Goal: Information Seeking & Learning: Learn about a topic

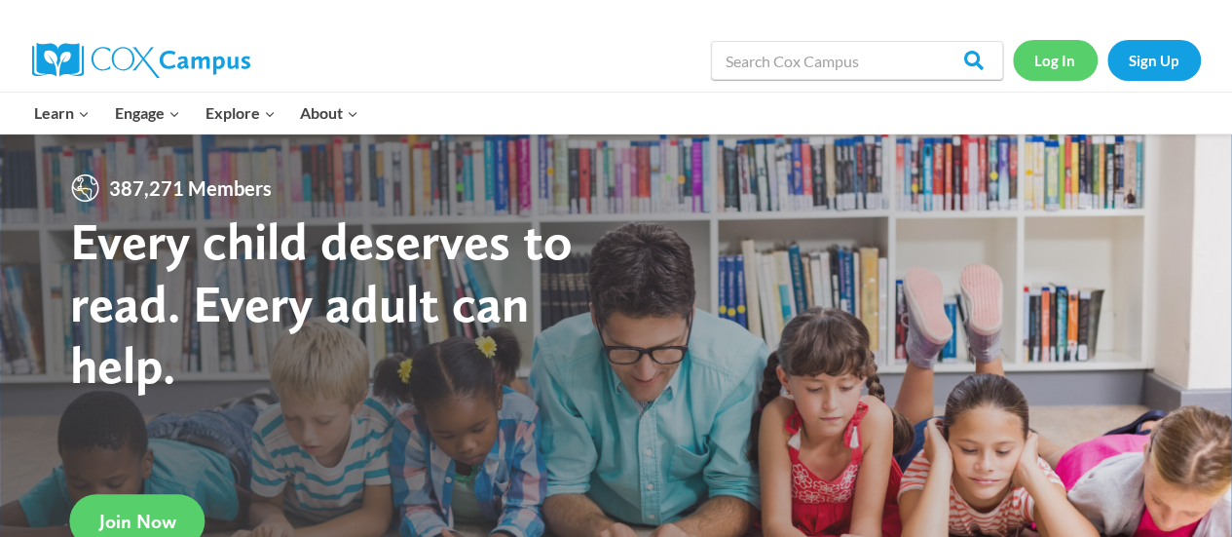
click at [1030, 64] on link "Log In" at bounding box center [1055, 60] width 85 height 40
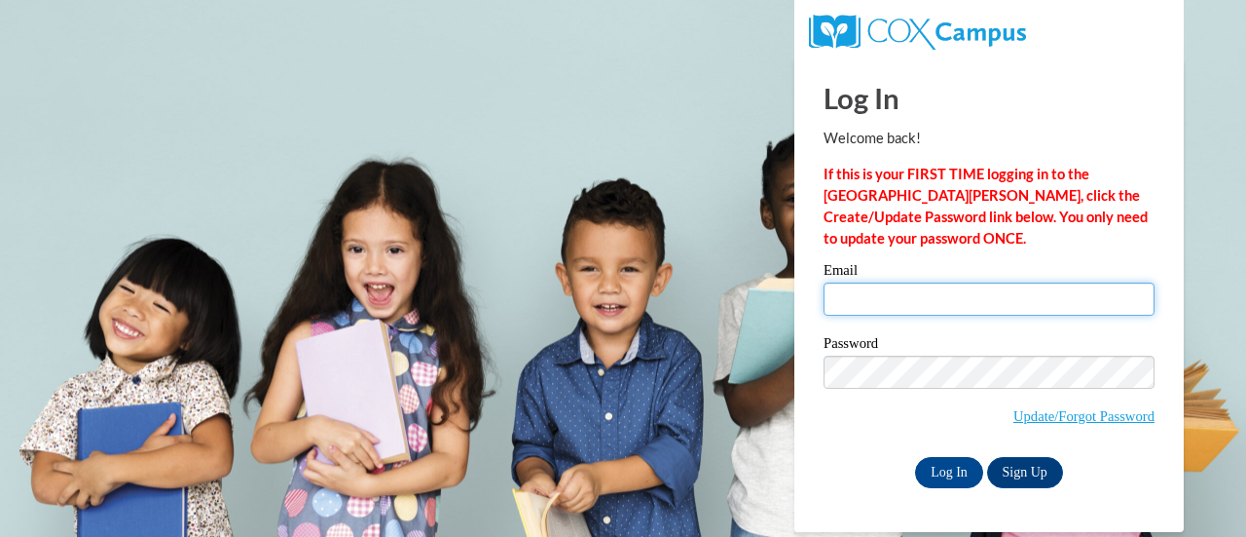
click at [1036, 299] on input "Email" at bounding box center [989, 298] width 331 height 33
type input "Simms.Lily.E@muscogee.k12.ga.us"
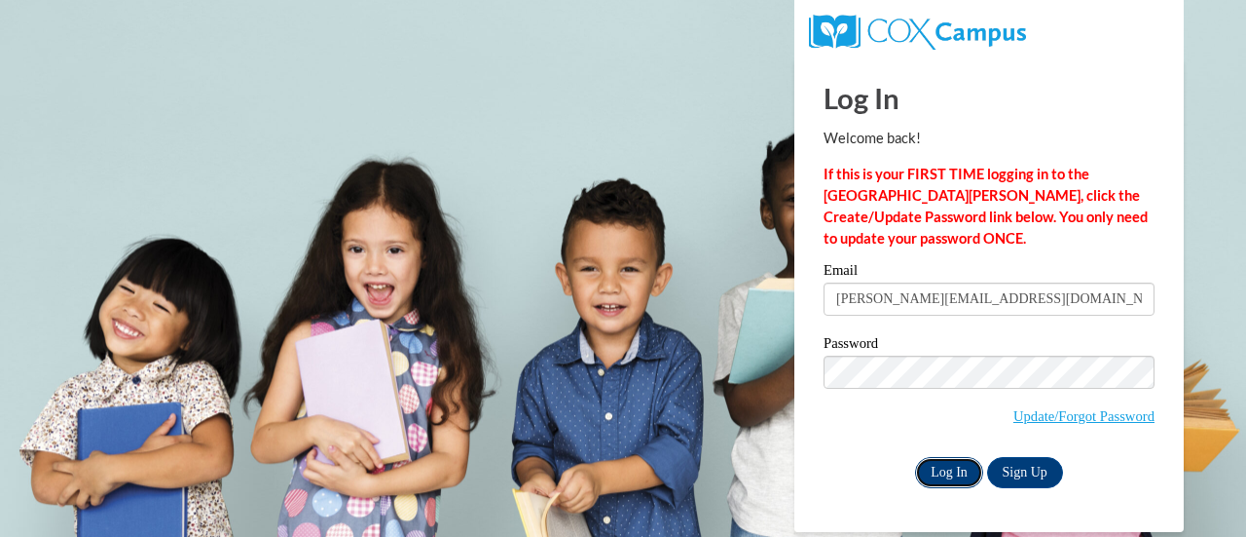
click at [952, 469] on input "Log In" at bounding box center [949, 472] width 68 height 31
click at [943, 481] on input "Log In" at bounding box center [949, 472] width 68 height 31
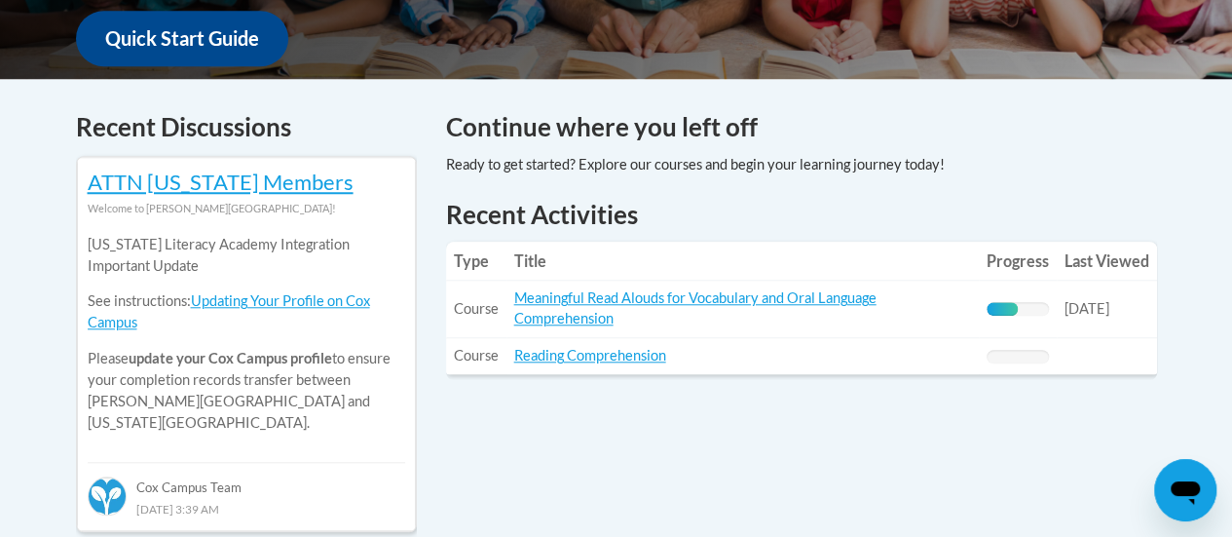
scroll to position [779, 0]
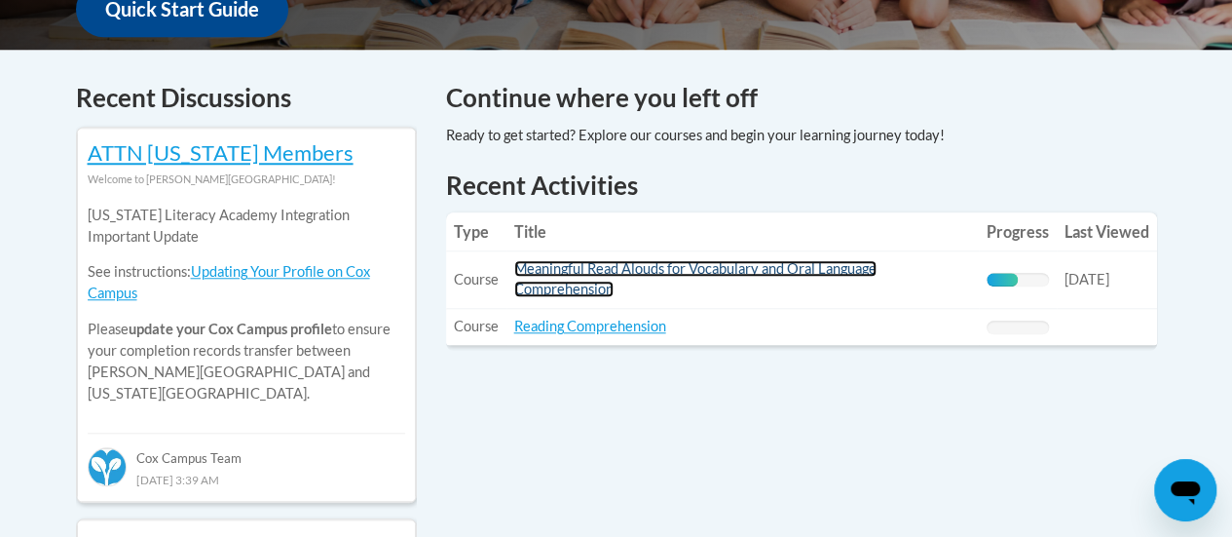
click at [711, 262] on link "Meaningful Read Alouds for Vocabulary and Oral Language Comprehension" at bounding box center [695, 278] width 362 height 37
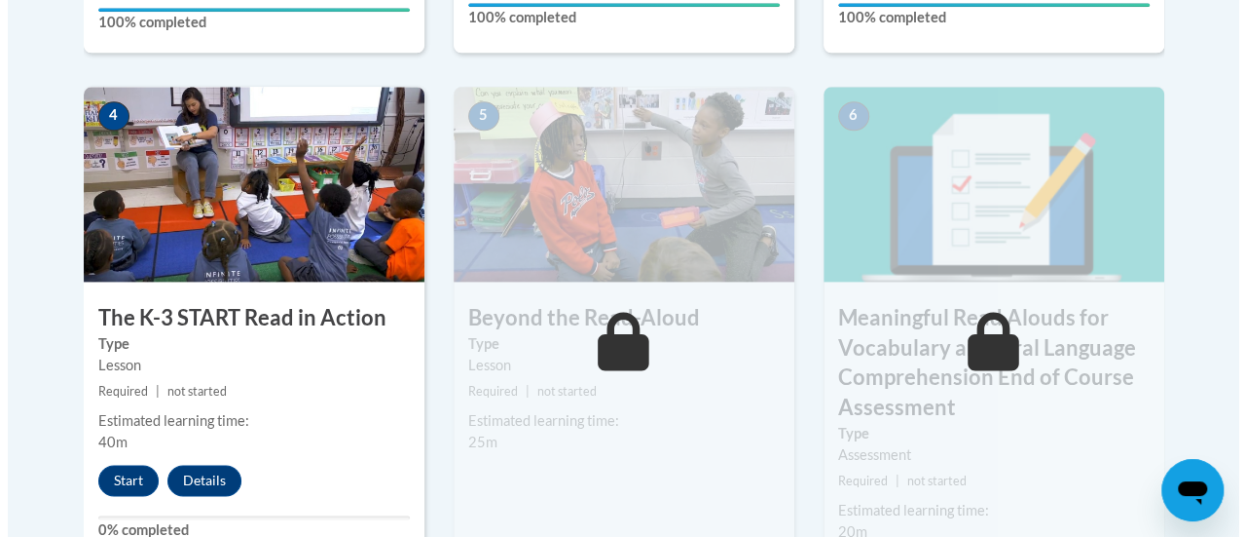
scroll to position [1169, 0]
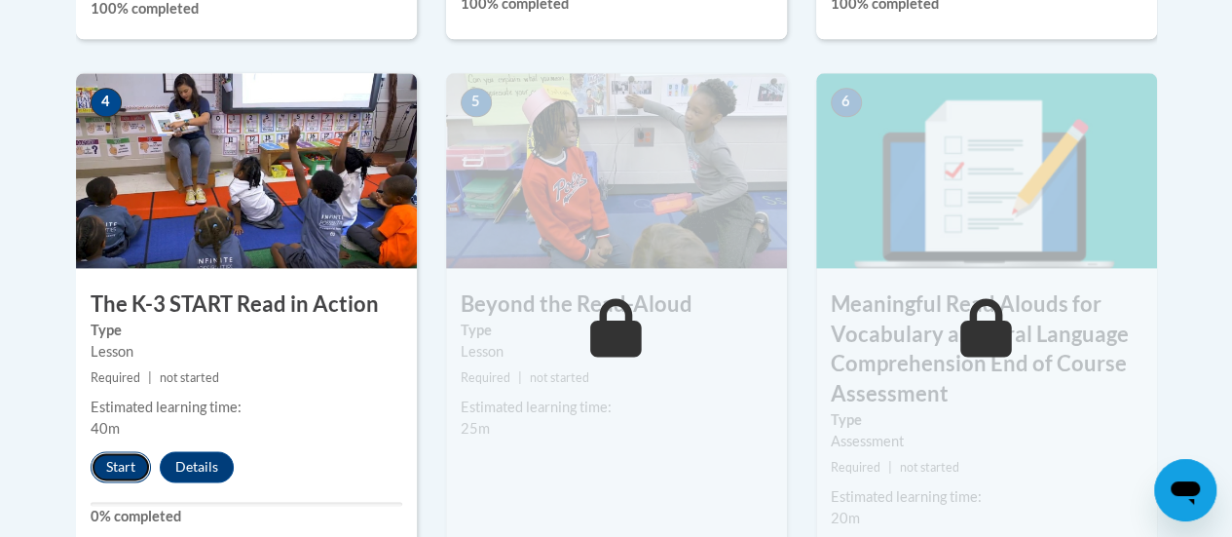
click at [121, 462] on button "Start" at bounding box center [121, 466] width 60 height 31
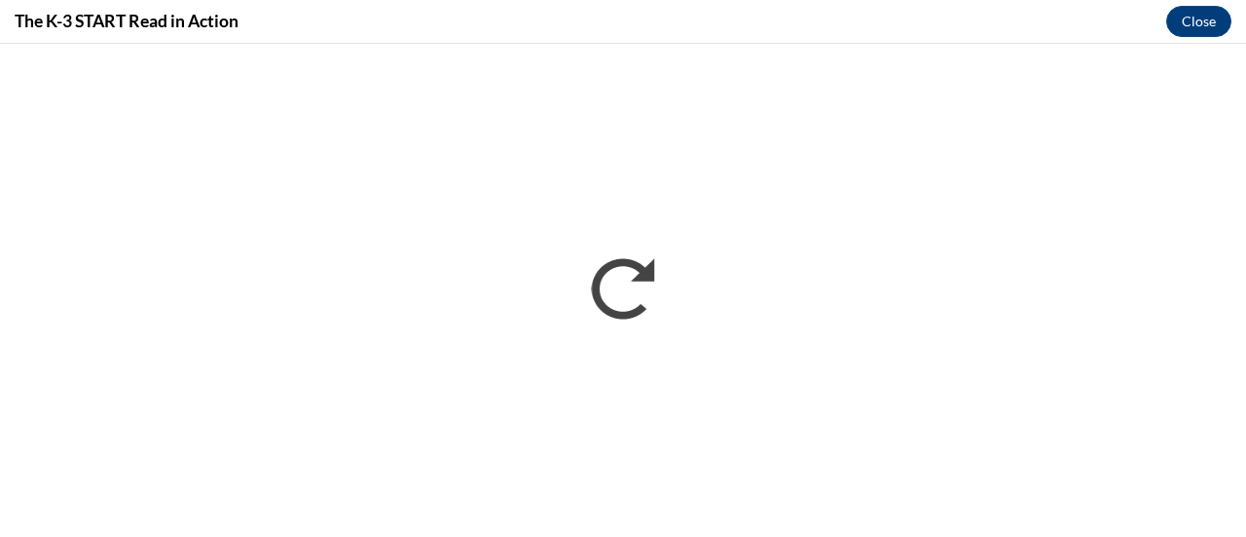
scroll to position [0, 0]
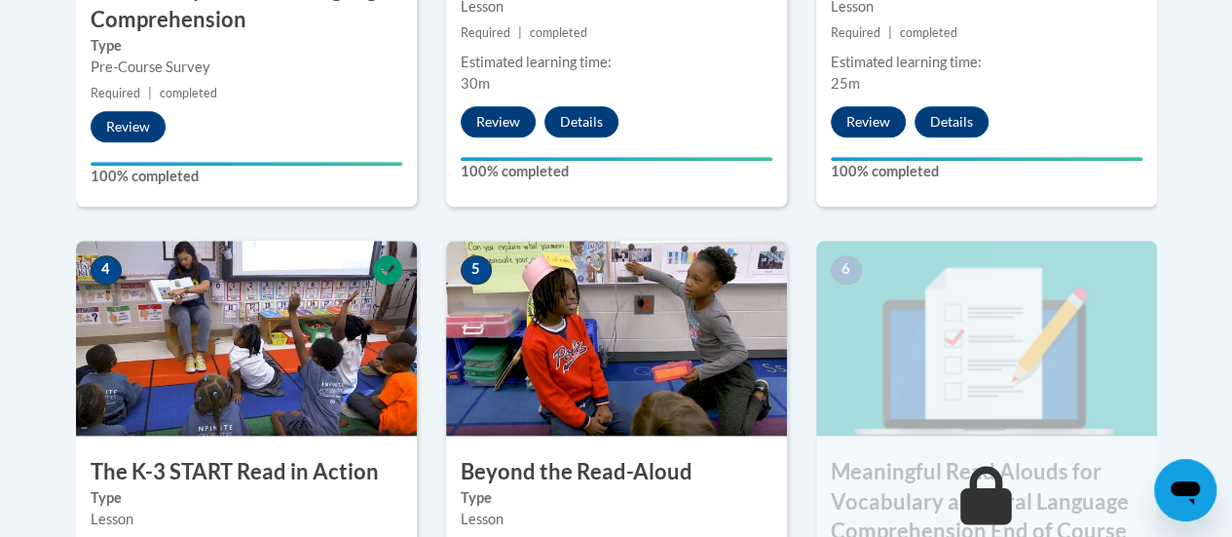
scroll to position [993, 0]
